Goal: Obtain resource: Download file/media

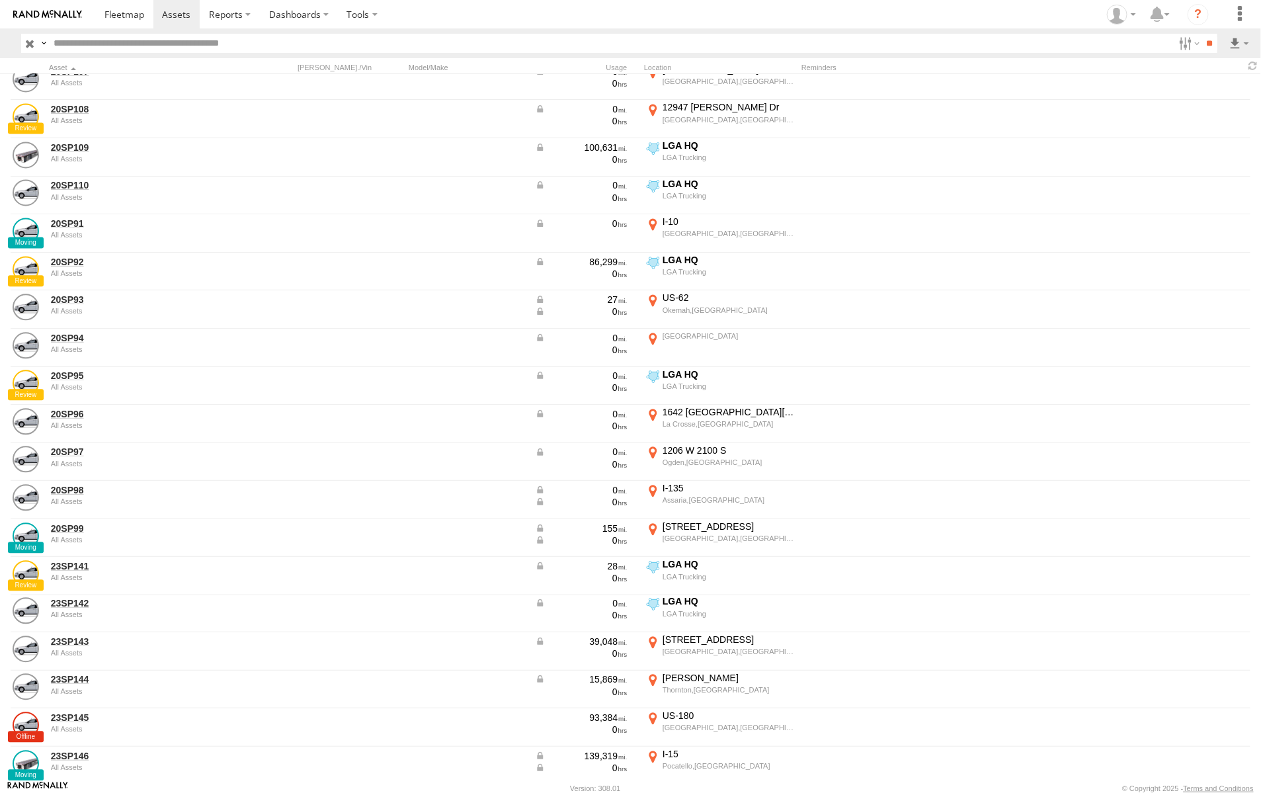
scroll to position [1653, 0]
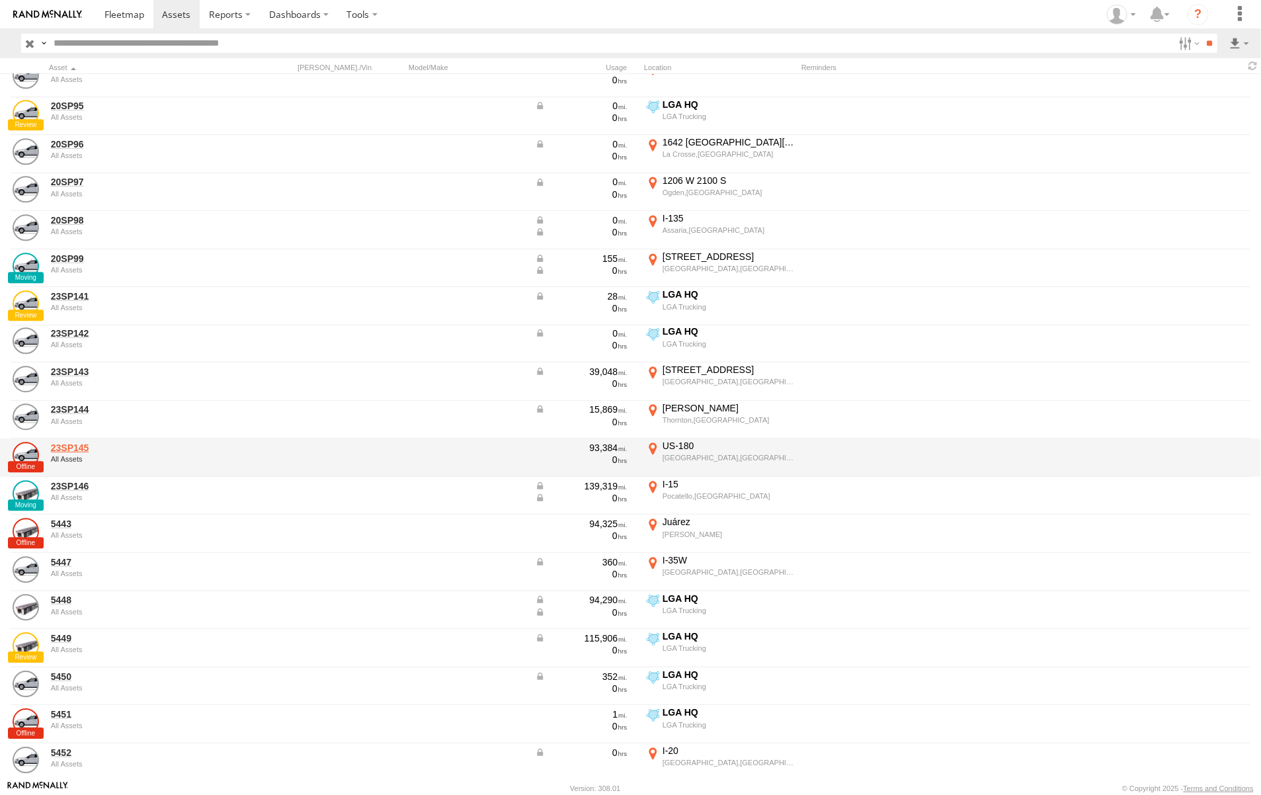
click at [77, 445] on link "23SP145" at bounding box center [141, 448] width 181 height 12
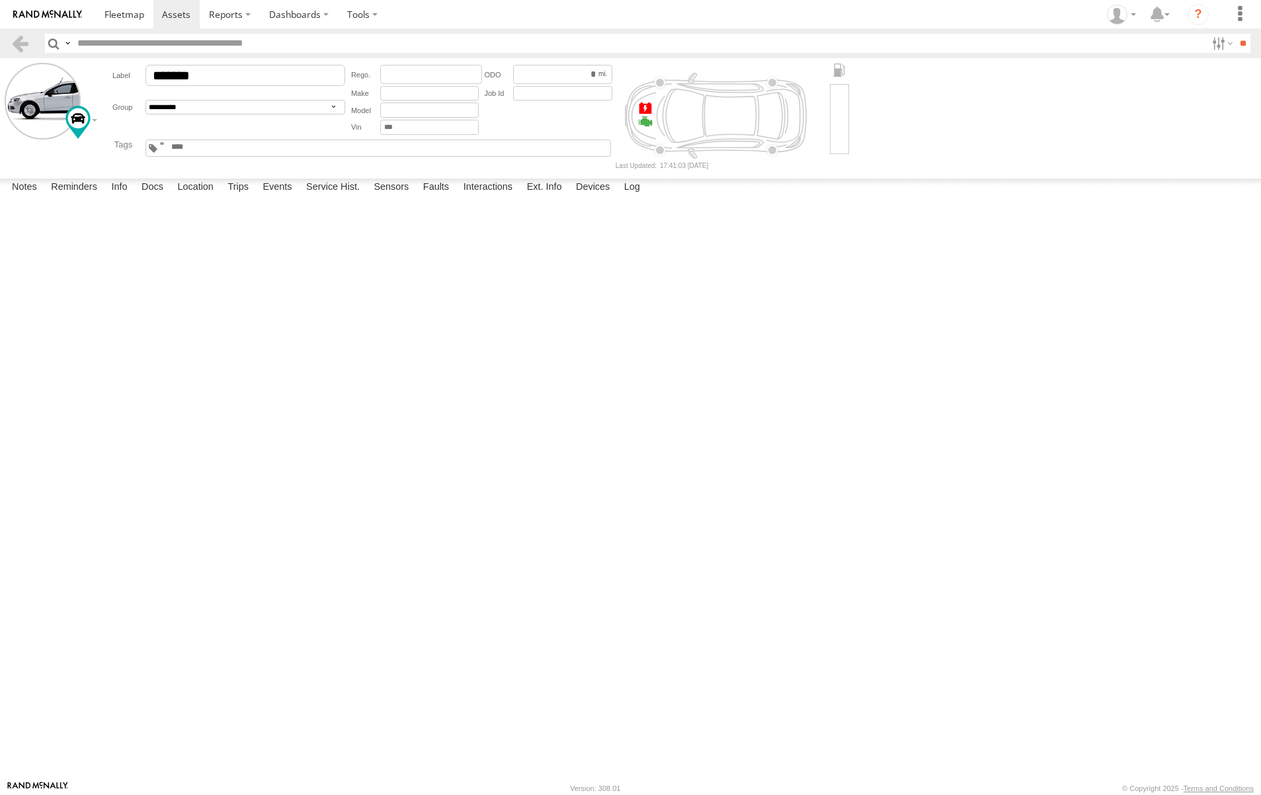
drag, startPoint x: 0, startPoint y: 0, endPoint x: 536, endPoint y: 475, distance: 715.7
click at [0, 0] on div "[DATE] 09:30 08/31/2023 DEVICE # 015910001358343 [PERSON_NAME] Complete" at bounding box center [0, 0] width 0 height 0
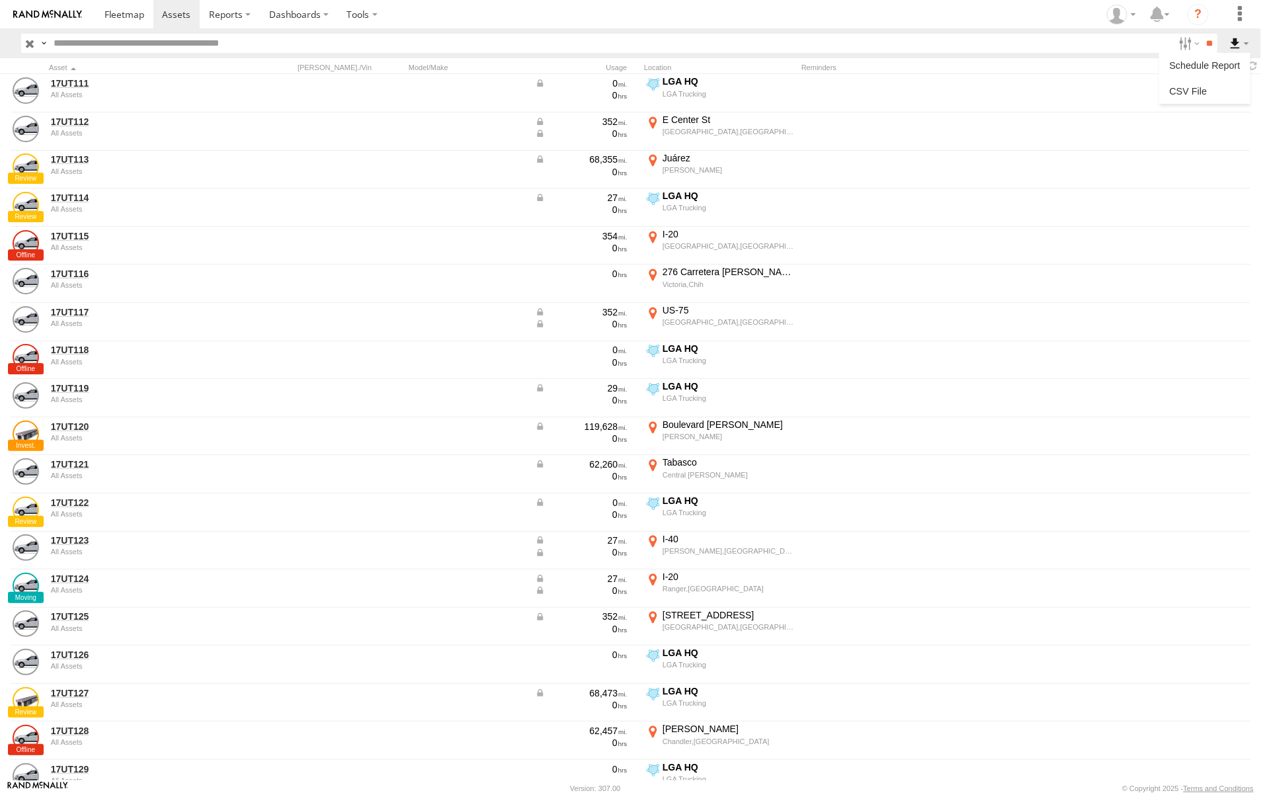
click at [1233, 44] on label at bounding box center [1239, 43] width 22 height 19
click at [1194, 87] on label at bounding box center [1204, 91] width 81 height 20
click at [0, 0] on button "Export" at bounding box center [0, 0] width 0 height 0
click at [0, 0] on div "CSV Export ×" at bounding box center [0, 0] width 0 height 0
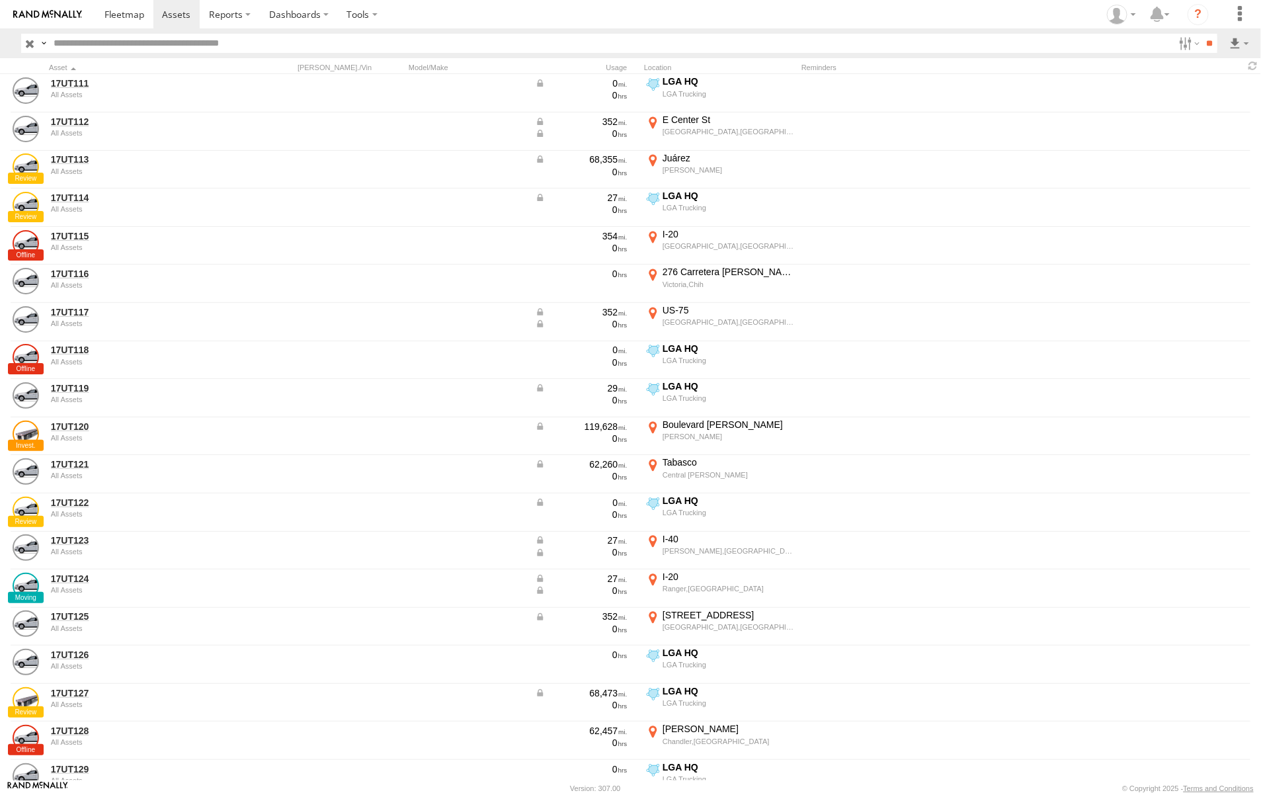
click at [0, 0] on label "×" at bounding box center [0, 0] width 0 height 0
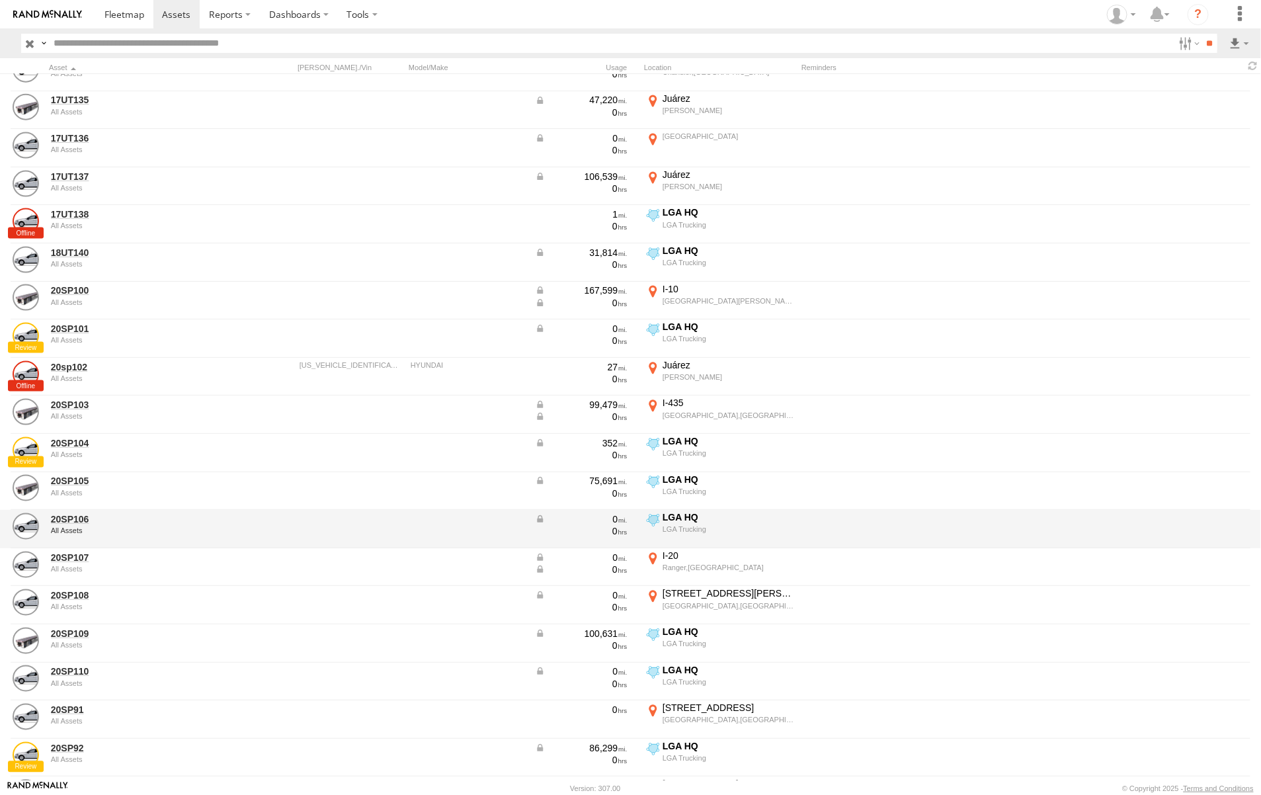
scroll to position [909, 0]
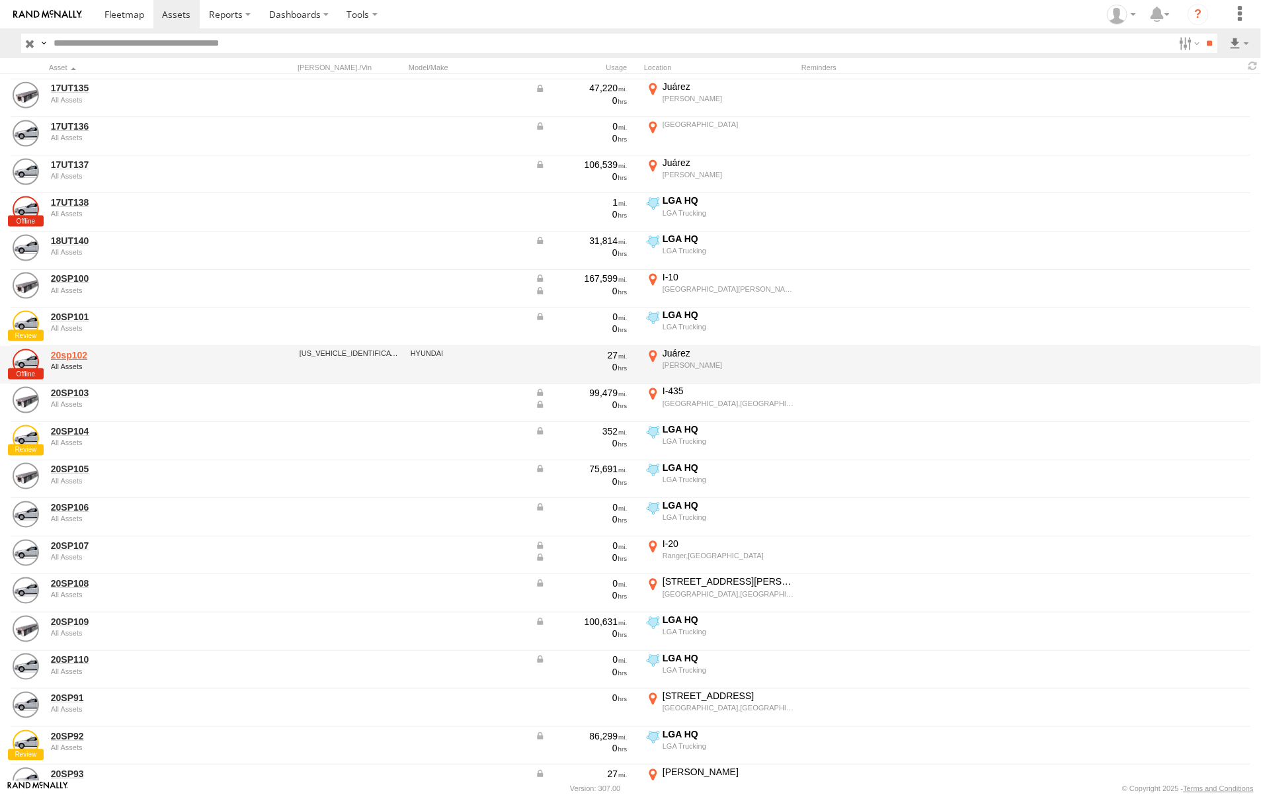
click at [69, 354] on link "20sp102" at bounding box center [141, 355] width 181 height 12
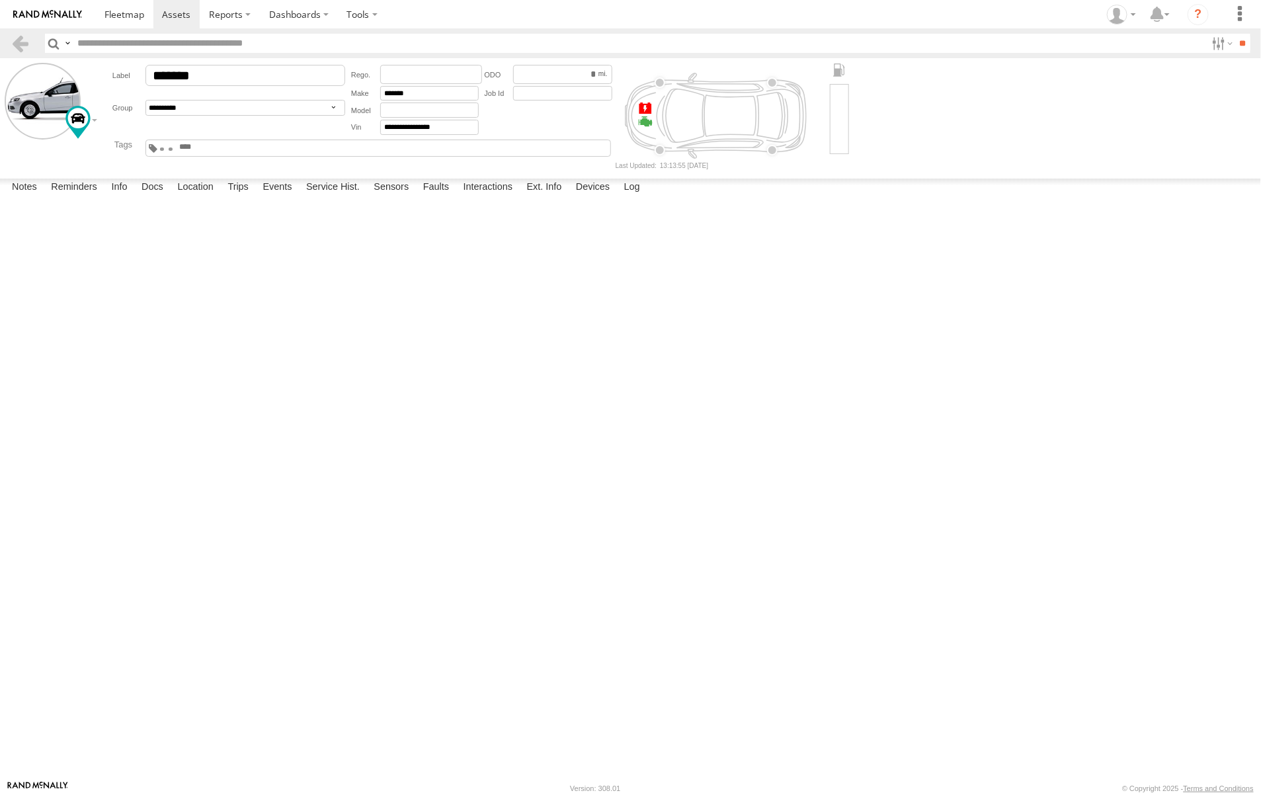
click at [0, 0] on div "Eddie Alonzo" at bounding box center [0, 0] width 0 height 0
